Goal: Task Accomplishment & Management: Use online tool/utility

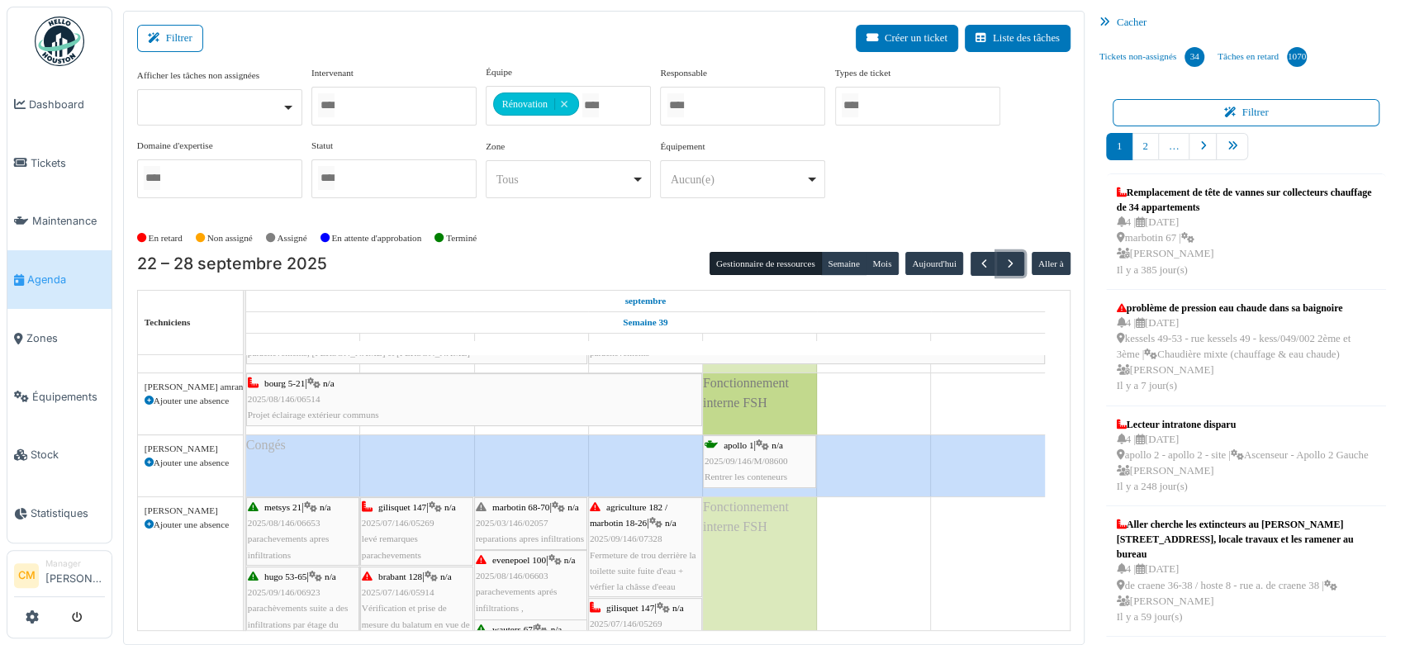
scroll to position [183, 0]
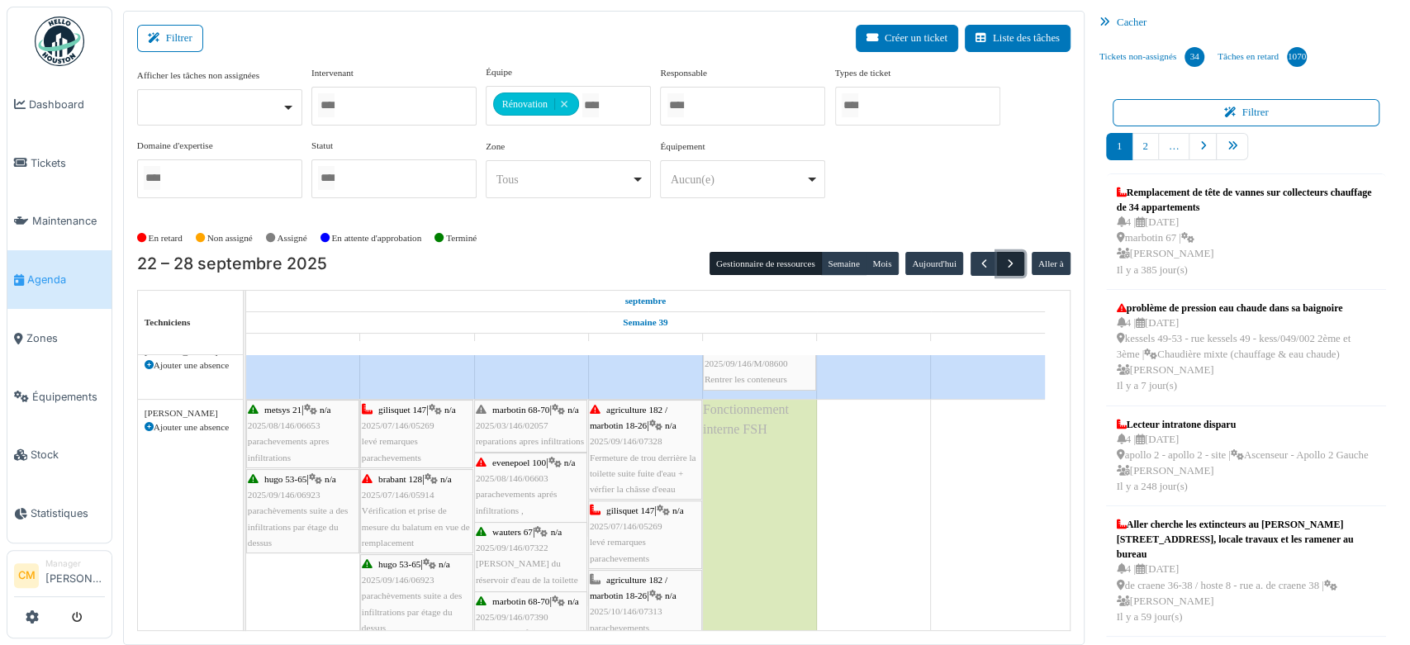
click at [1003, 261] on span "button" at bounding box center [1010, 264] width 14 height 14
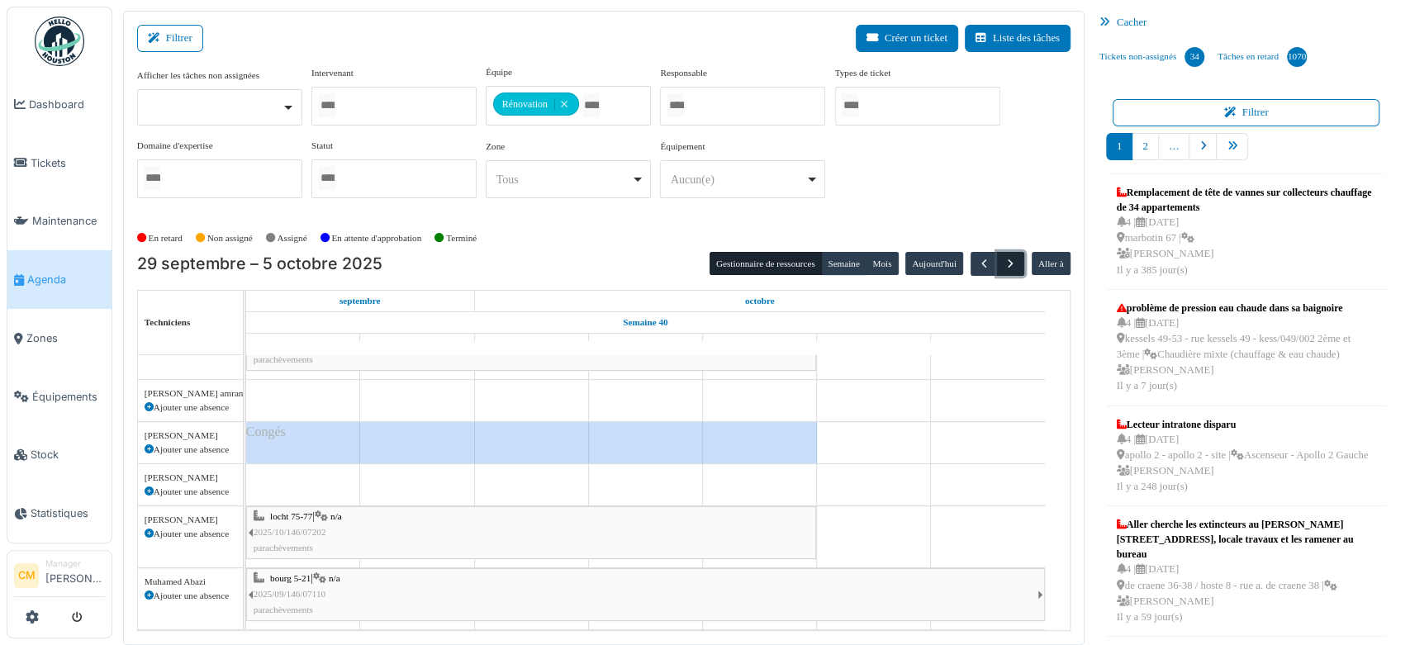
scroll to position [89, 0]
click at [1003, 261] on span "button" at bounding box center [1010, 264] width 14 height 14
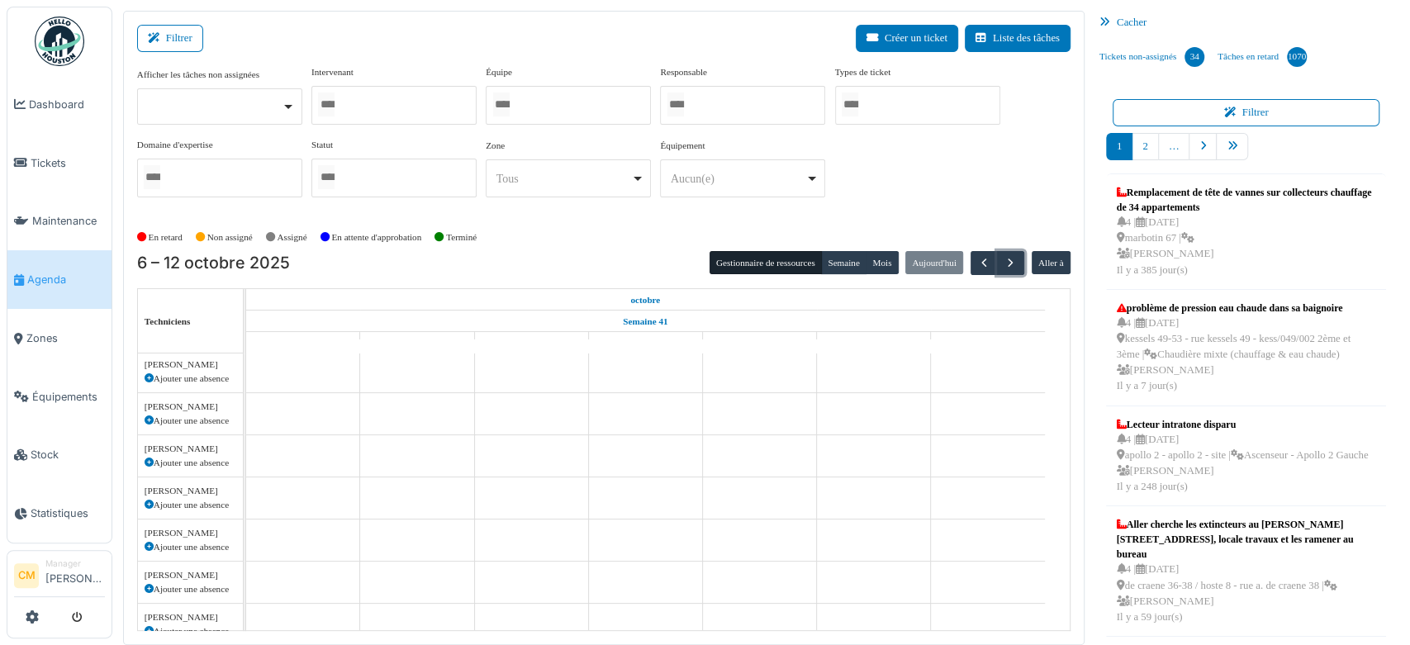
scroll to position [0, 0]
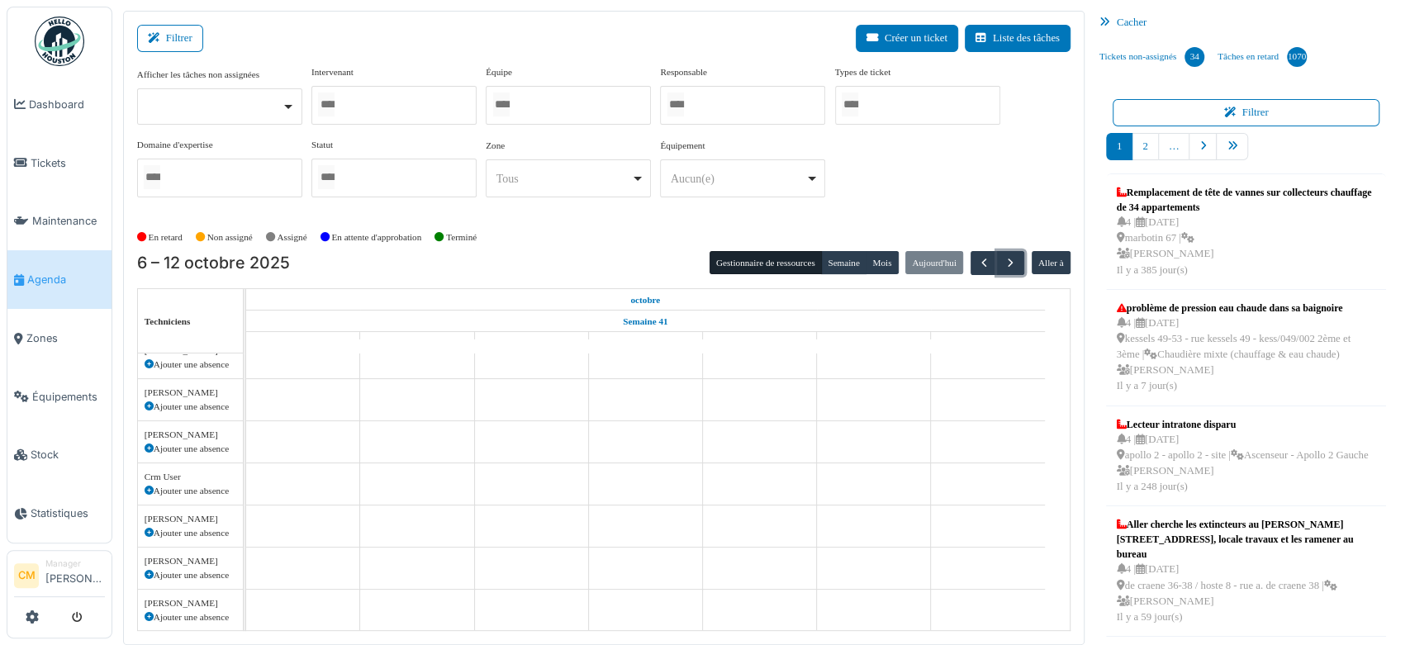
click at [567, 102] on div at bounding box center [568, 105] width 165 height 39
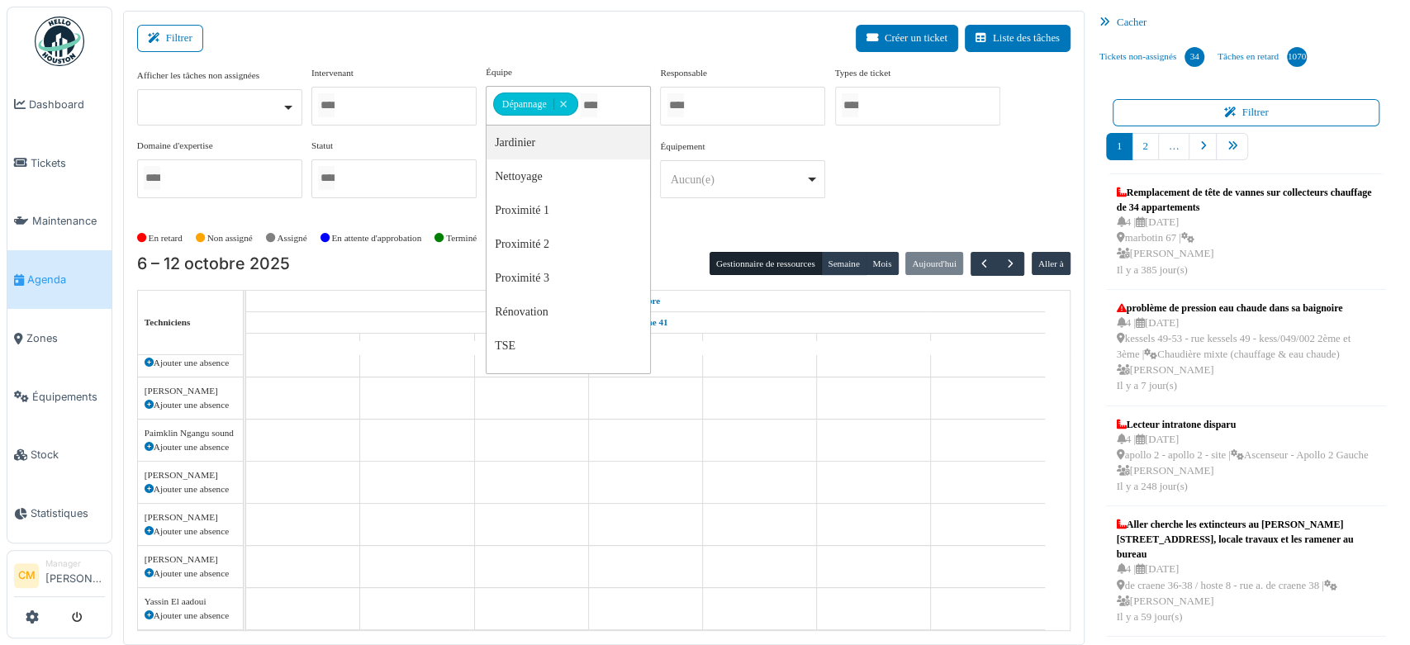
click at [925, 174] on div "Afficher les tâches non assignées Oui Non Intervenant Abdelkader Ouriachi Abdel…" at bounding box center [603, 138] width 933 height 146
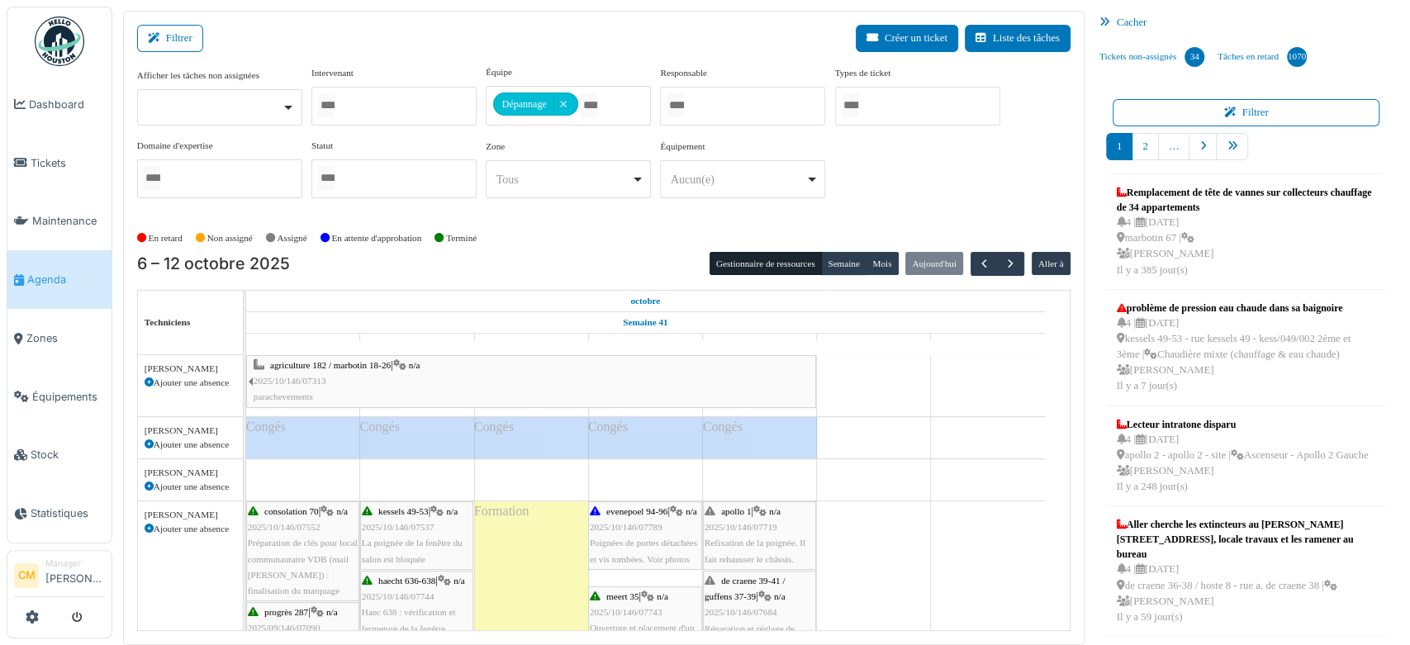
click at [146, 484] on icon at bounding box center [149, 486] width 9 height 9
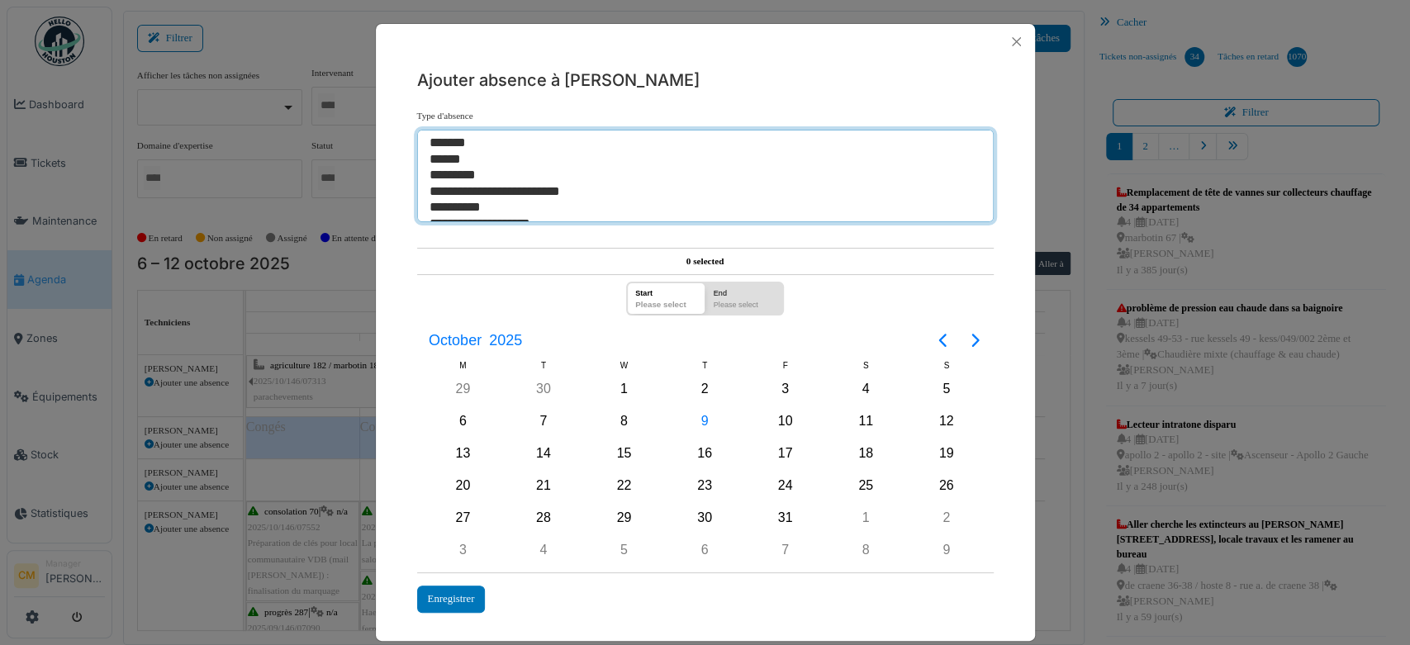
select select "**"
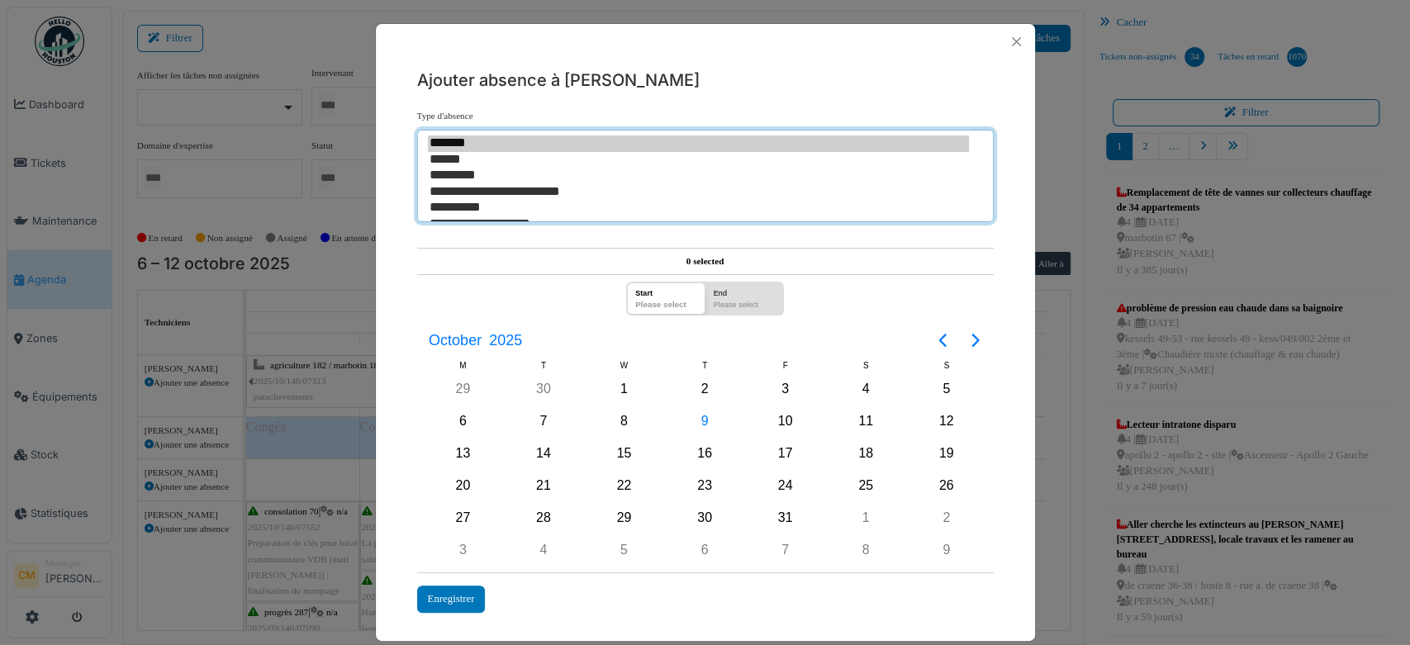
click at [450, 140] on option "*******" at bounding box center [699, 143] width 542 height 17
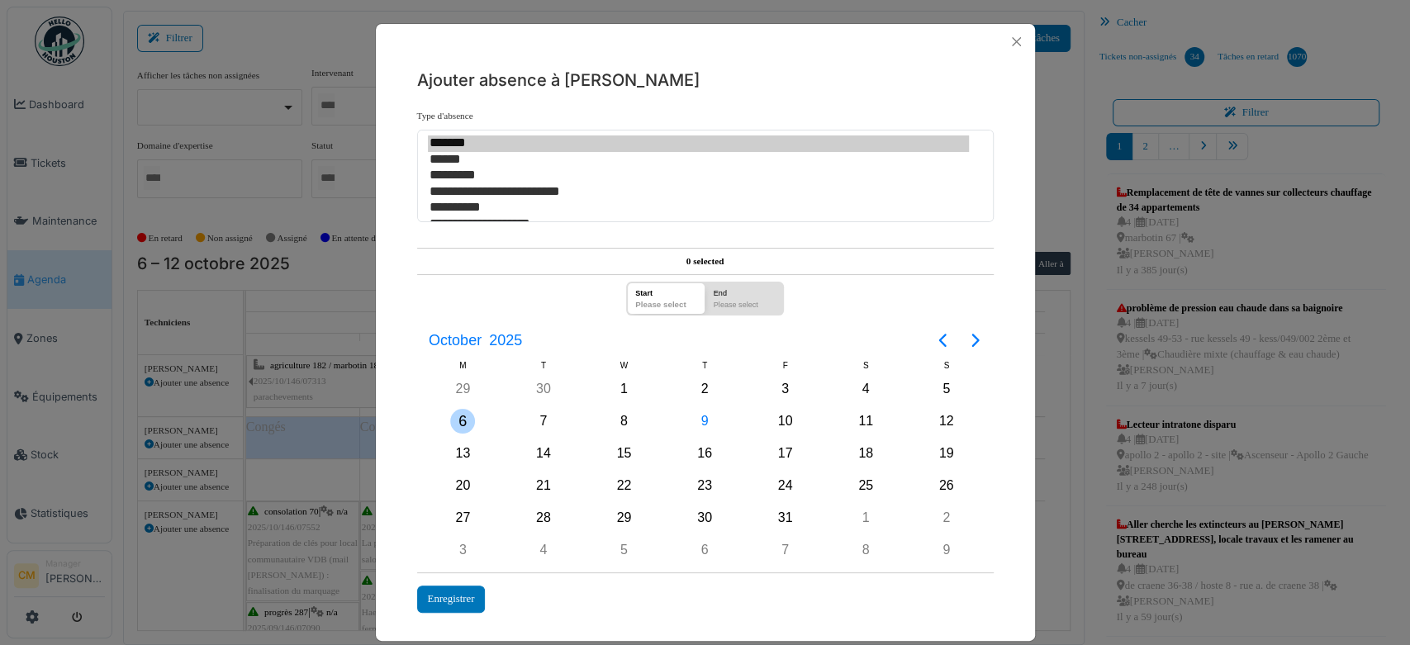
click at [450, 426] on div "6" at bounding box center [462, 421] width 25 height 25
click at [943, 415] on div "12" at bounding box center [946, 421] width 25 height 25
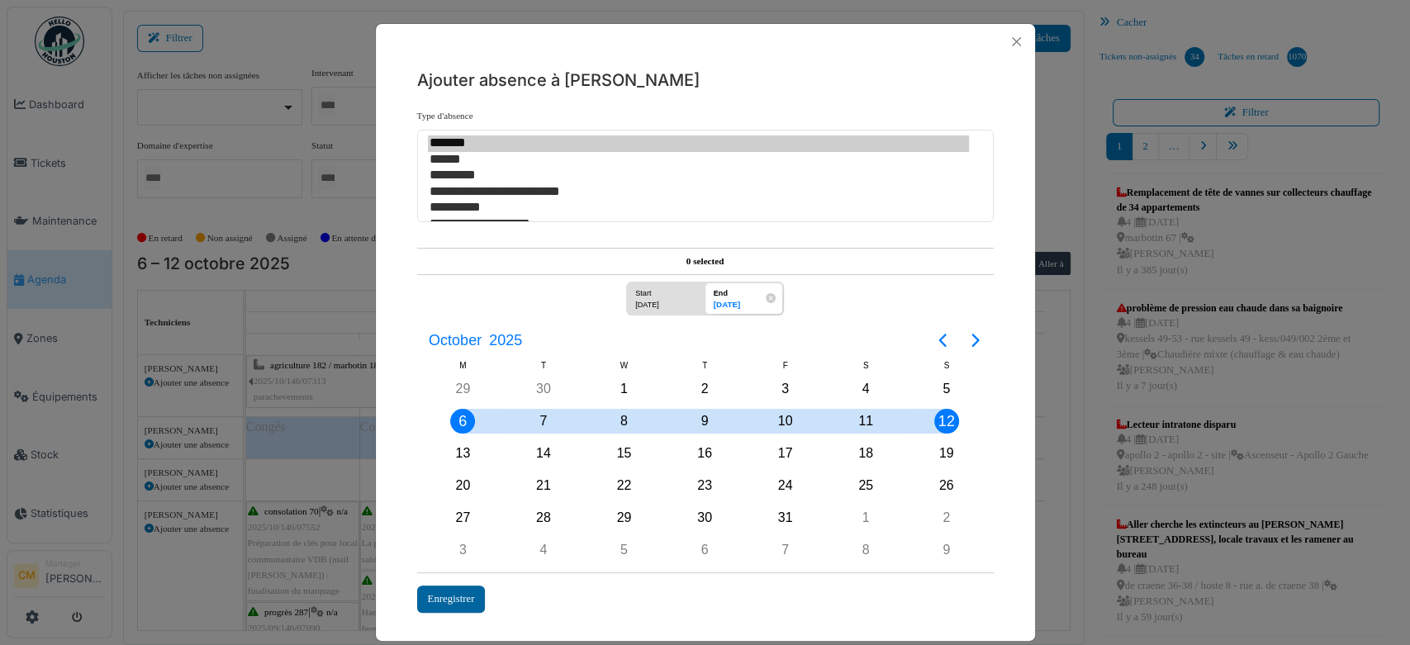
click at [445, 592] on div "Enregistrer" at bounding box center [451, 598] width 69 height 27
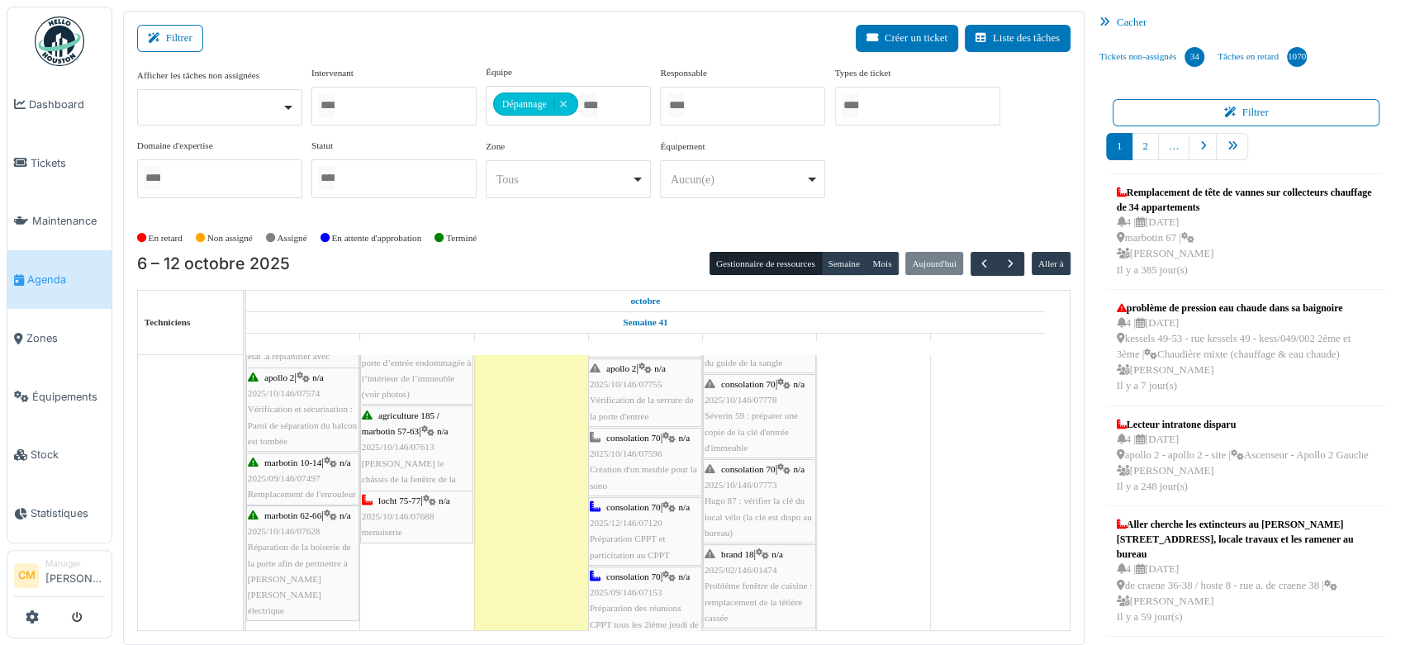
scroll to position [486, 0]
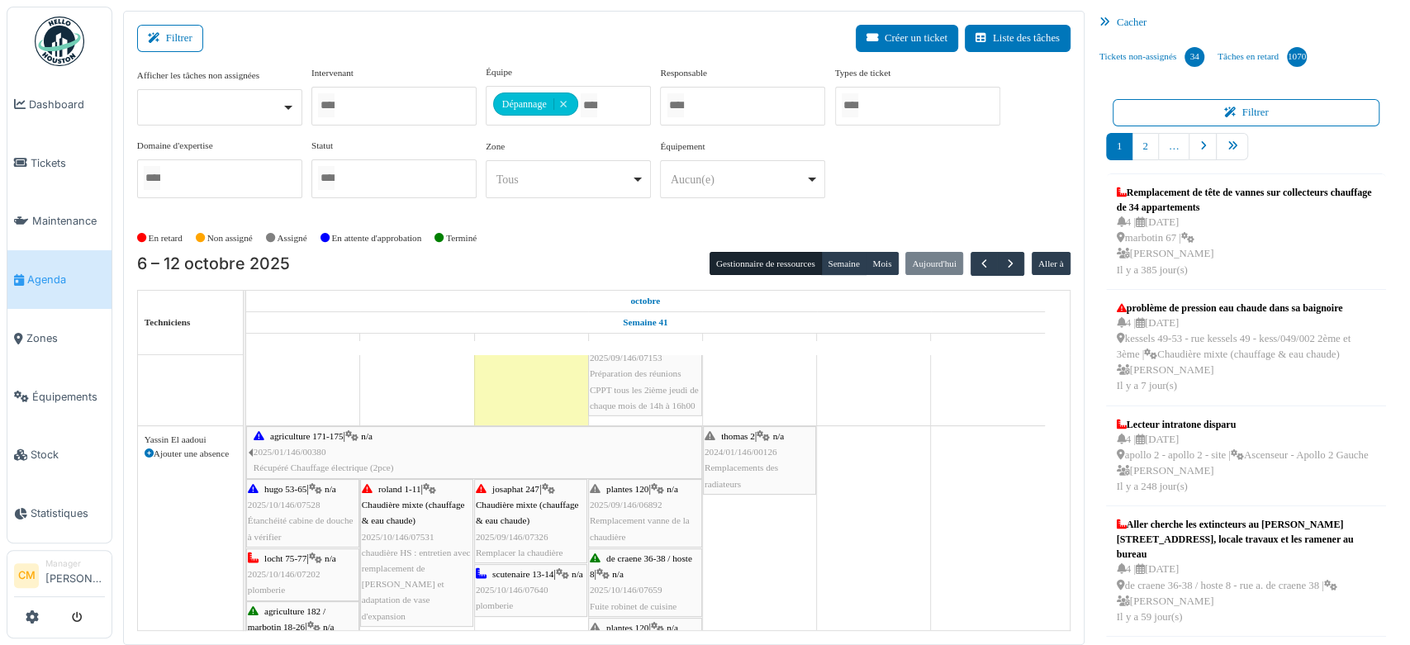
click at [723, 451] on span "2024/01/146/00126" at bounding box center [740, 452] width 73 height 10
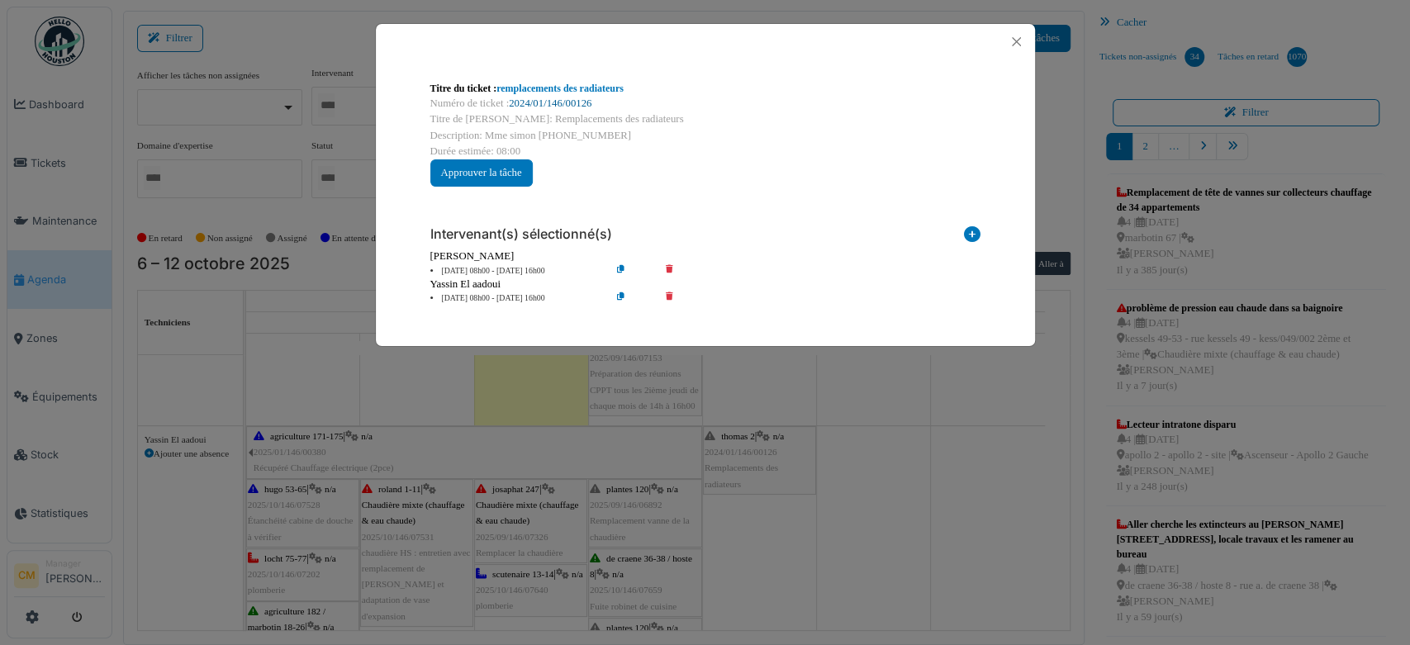
click at [587, 102] on link "2024/01/146/00126" at bounding box center [550, 103] width 83 height 12
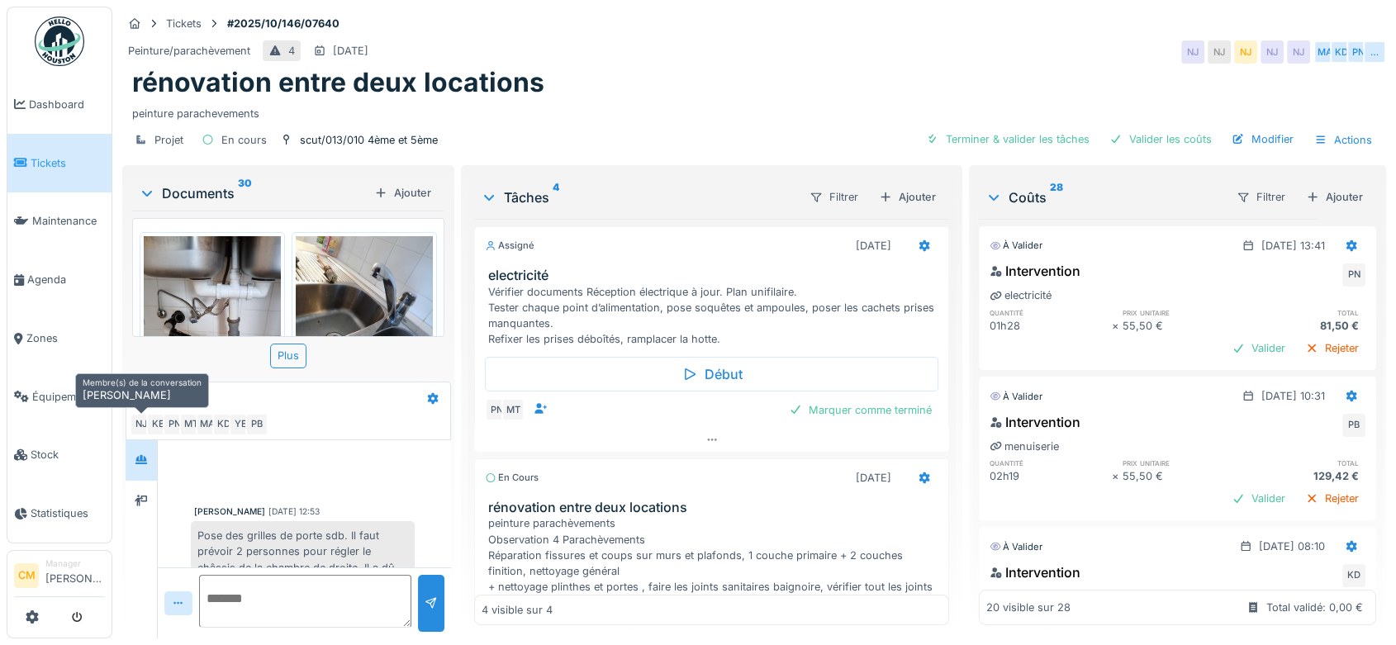
scroll to position [466, 0]
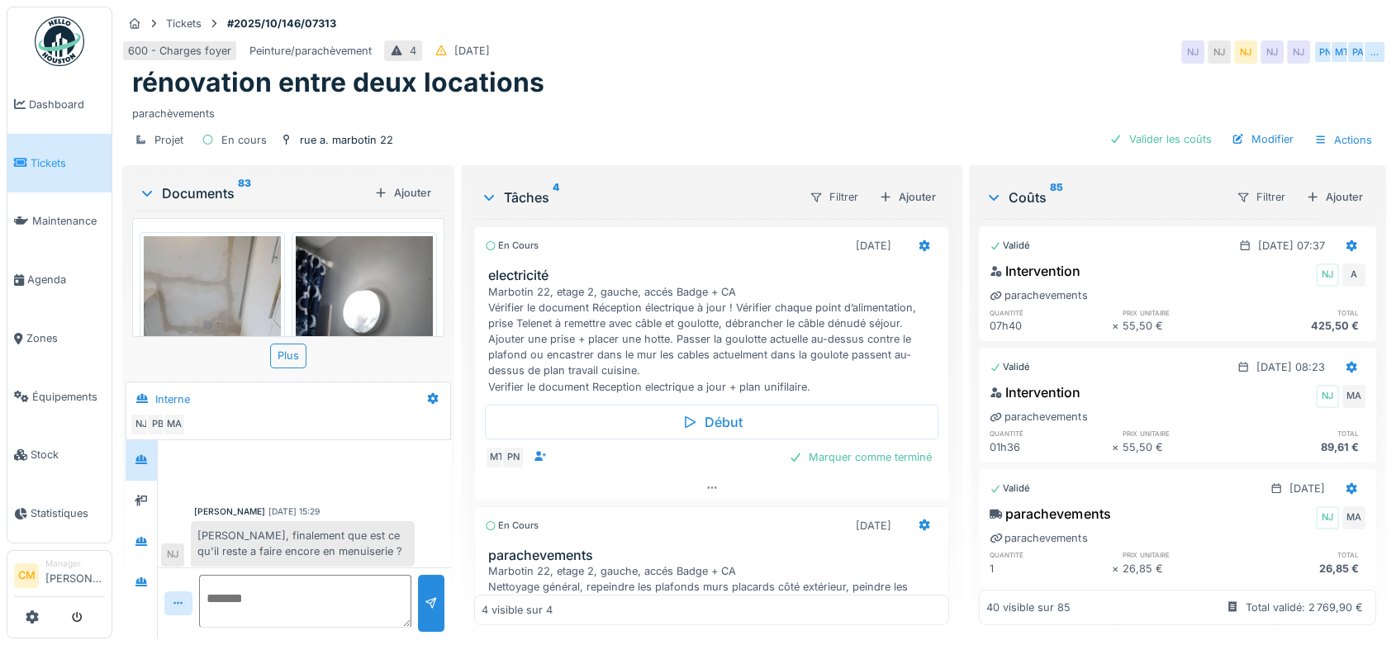
scroll to position [2107, 0]
